Goal: Complete application form: Complete application form

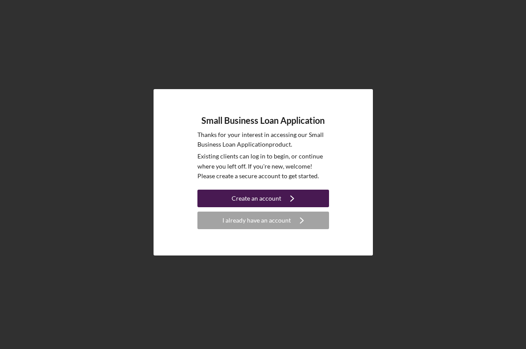
click at [257, 195] on div "Create an account" at bounding box center [256, 198] width 50 height 18
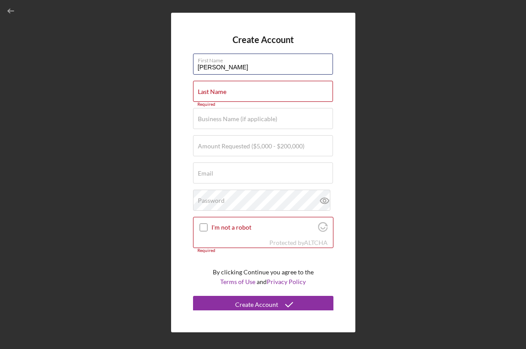
drag, startPoint x: 219, startPoint y: 66, endPoint x: 174, endPoint y: 71, distance: 44.9
click at [175, 71] on div "Create Account First Name [PERSON_NAME] Last Name Required Business Name (if ap…" at bounding box center [263, 172] width 184 height 319
type input "d"
type input "[PERSON_NAME]"
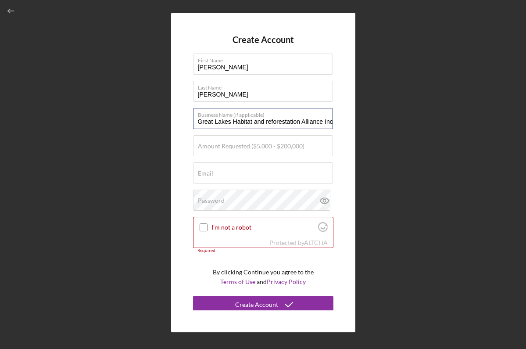
type input "Great Lakes Habitat and reforestation Alliance Inc"
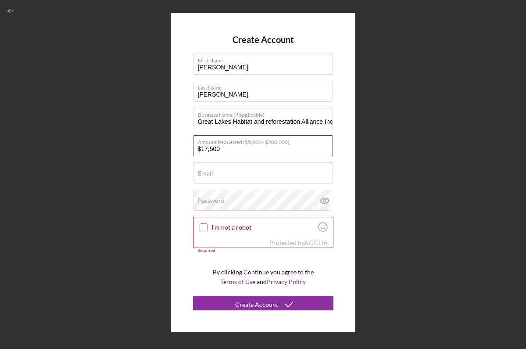
type input "$175,000"
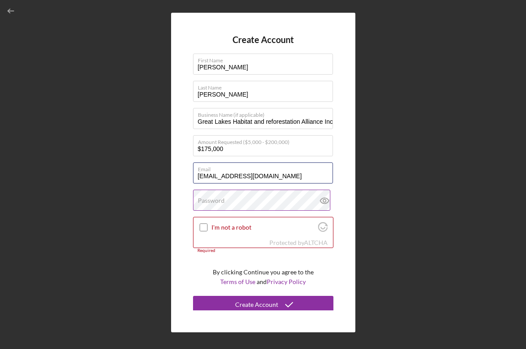
type input "[EMAIL_ADDRESS][DOMAIN_NAME]"
click at [207, 201] on label "Password" at bounding box center [211, 200] width 27 height 7
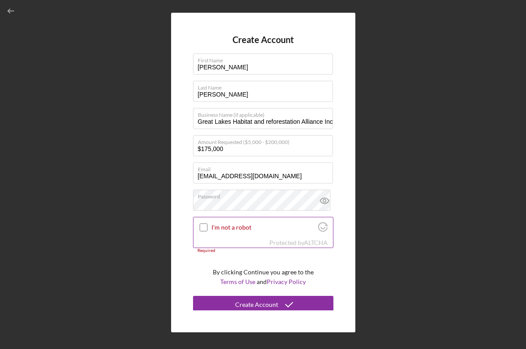
click at [202, 225] on input "I'm not a robot" at bounding box center [203, 227] width 8 height 8
checkbox input "true"
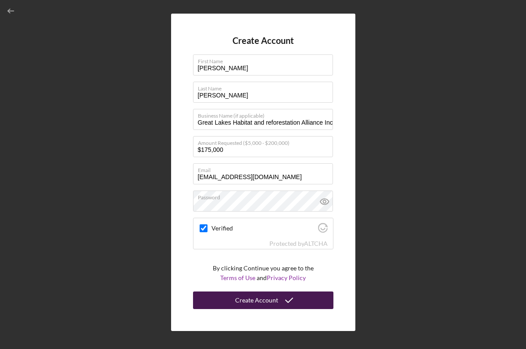
click at [245, 302] on div "Create Account" at bounding box center [256, 300] width 43 height 18
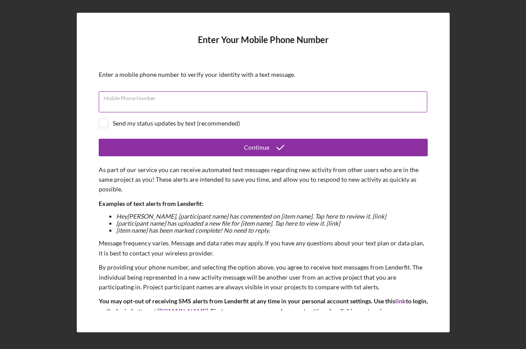
click at [150, 106] on input "Mobile Phone Number" at bounding box center [263, 101] width 328 height 21
type input "[PHONE_NUMBER]"
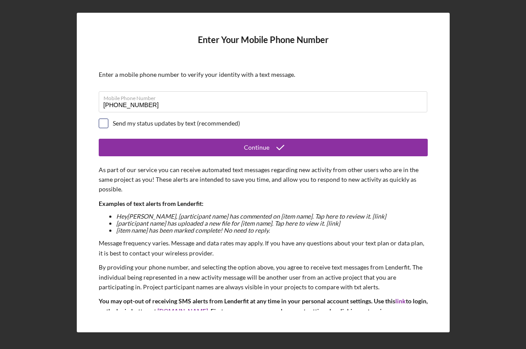
click at [103, 122] on input "checkbox" at bounding box center [103, 123] width 9 height 9
checkbox input "true"
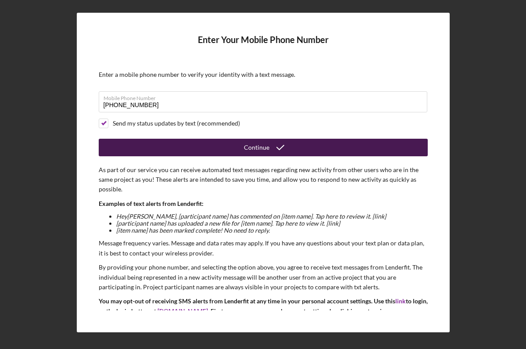
click at [231, 147] on button "Continue" at bounding box center [263, 148] width 329 height 18
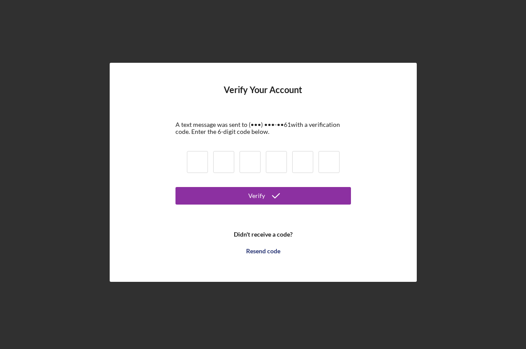
click at [197, 161] on input at bounding box center [197, 162] width 21 height 22
type input "7"
type input "9"
type input "4"
type input "8"
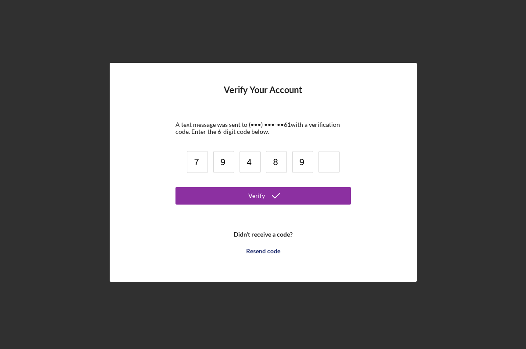
type input "9"
type input "8"
click at [263, 196] on button "Verify" at bounding box center [262, 196] width 175 height 18
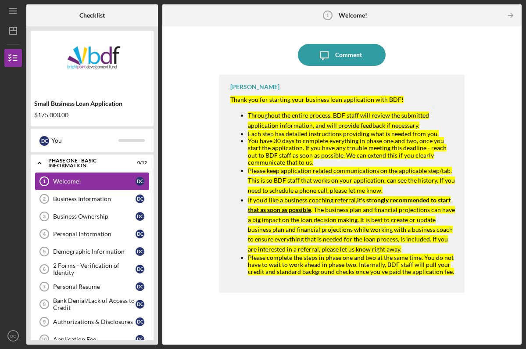
click at [68, 184] on div "Welcome!" at bounding box center [94, 181] width 82 height 7
click at [57, 200] on div "Business Information" at bounding box center [94, 198] width 82 height 7
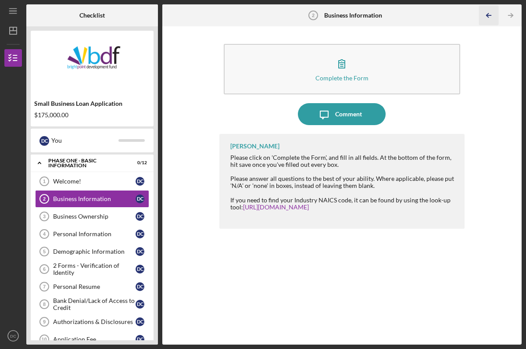
click at [485, 13] on icon "Icon/Table Pagination Arrow" at bounding box center [489, 16] width 20 height 20
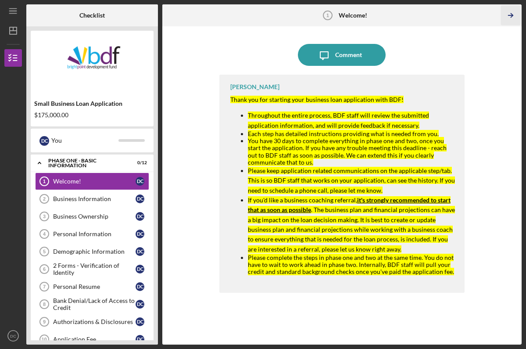
click at [510, 16] on icon "Icon/Table Pagination Arrow" at bounding box center [511, 16] width 20 height 20
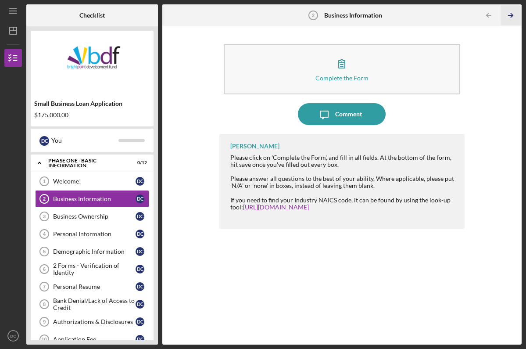
click at [510, 16] on icon "Icon/Table Pagination Arrow" at bounding box center [511, 16] width 20 height 20
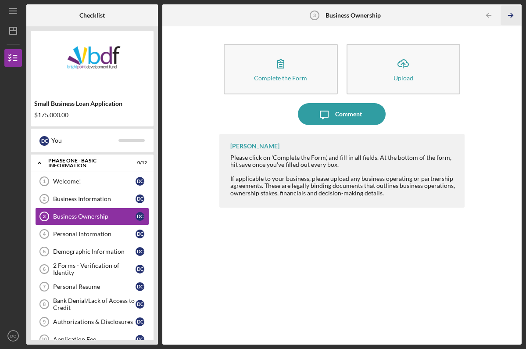
click at [510, 16] on icon "Icon/Table Pagination Arrow" at bounding box center [511, 16] width 20 height 20
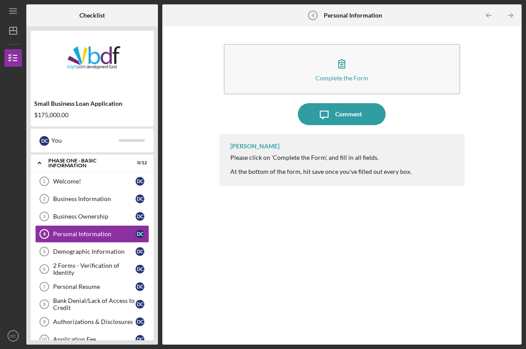
click at [510, 16] on icon "Icon/Table Pagination Arrow" at bounding box center [511, 16] width 20 height 20
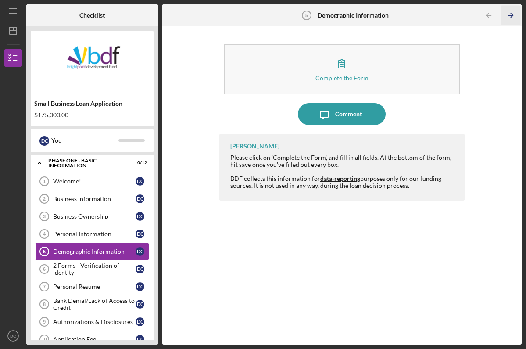
click at [510, 17] on icon "Icon/Table Pagination Arrow" at bounding box center [511, 16] width 20 height 20
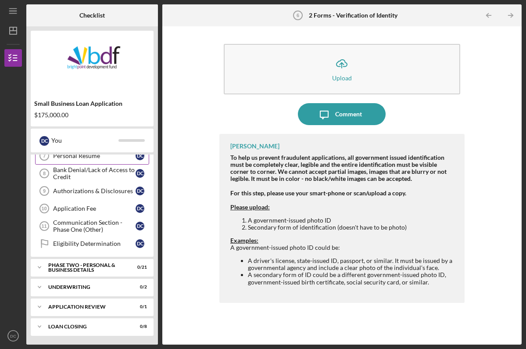
scroll to position [131, 0]
click at [77, 291] on div "Icon/Expander Underwriting 0 / 2" at bounding box center [92, 287] width 123 height 18
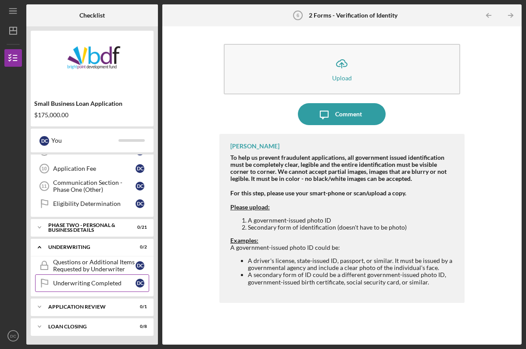
scroll to position [171, 0]
click at [66, 327] on div "Loan Closing" at bounding box center [95, 326] width 94 height 5
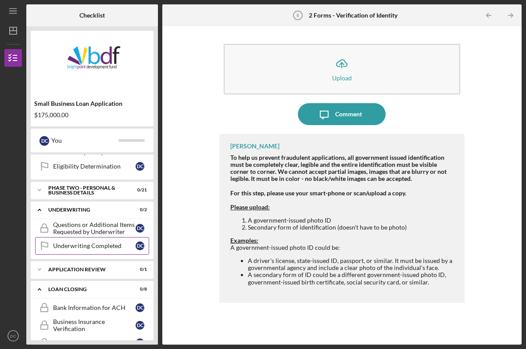
scroll to position [211, 0]
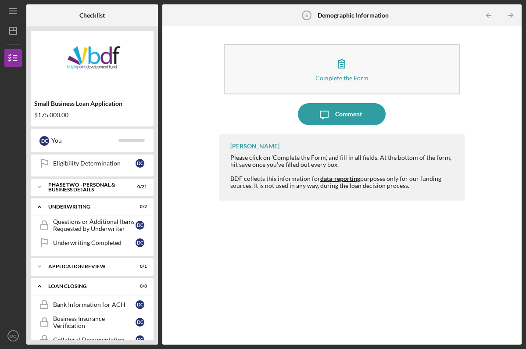
scroll to position [4, 0]
